Goal: Find specific page/section: Find specific page/section

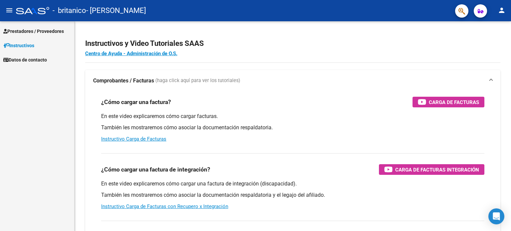
click at [61, 33] on span "Prestadores / Proveedores" at bounding box center [33, 31] width 61 height 7
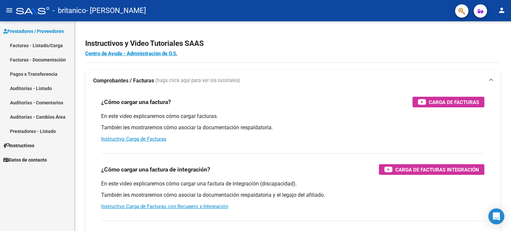
click at [59, 44] on link "Facturas - Listado/Carga" at bounding box center [37, 45] width 74 height 14
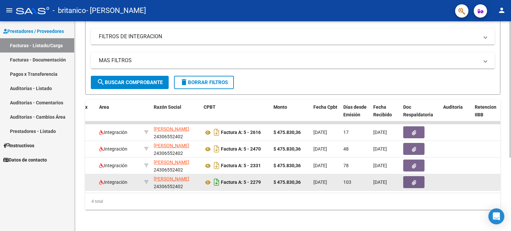
scroll to position [0, 118]
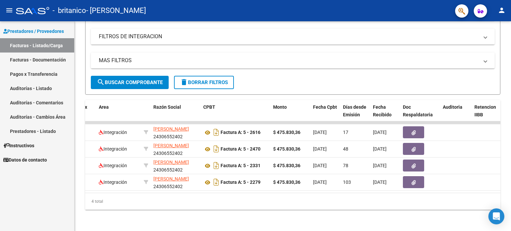
click at [65, 60] on link "Facturas - Documentación" at bounding box center [37, 60] width 74 height 14
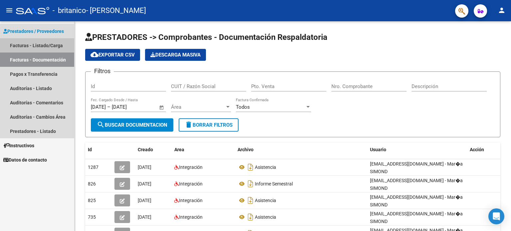
click at [46, 46] on link "Facturas - Listado/Carga" at bounding box center [37, 45] width 74 height 14
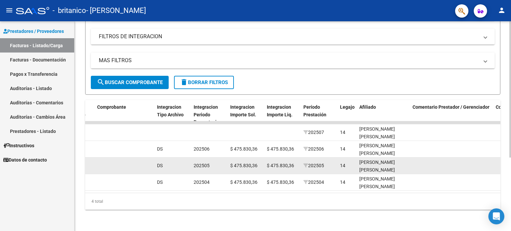
scroll to position [112, 0]
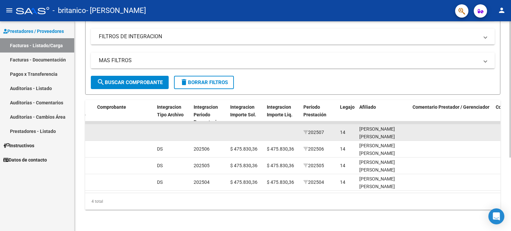
click at [237, 127] on datatable-body-cell at bounding box center [246, 132] width 37 height 16
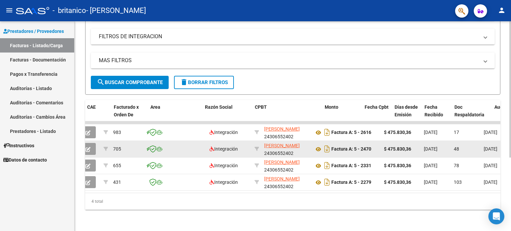
scroll to position [0, 0]
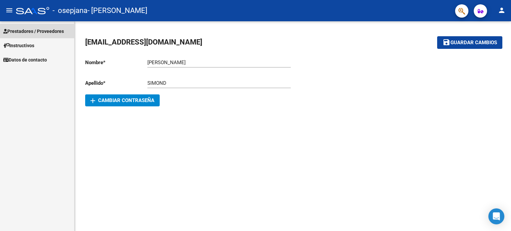
click at [49, 30] on span "Prestadores / Proveedores" at bounding box center [33, 31] width 61 height 7
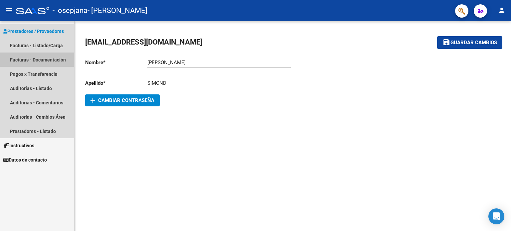
click at [53, 58] on link "Facturas - Documentación" at bounding box center [37, 60] width 74 height 14
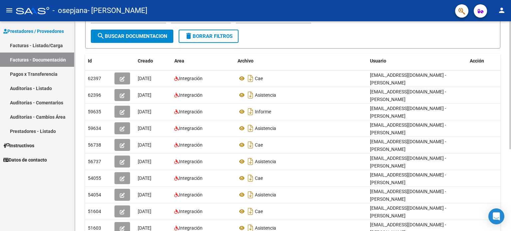
scroll to position [64, 0]
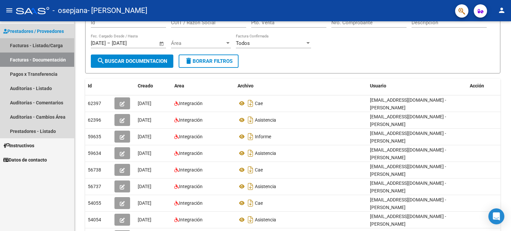
click at [60, 46] on link "Facturas - Listado/Carga" at bounding box center [37, 45] width 74 height 14
